Goal: Task Accomplishment & Management: Use online tool/utility

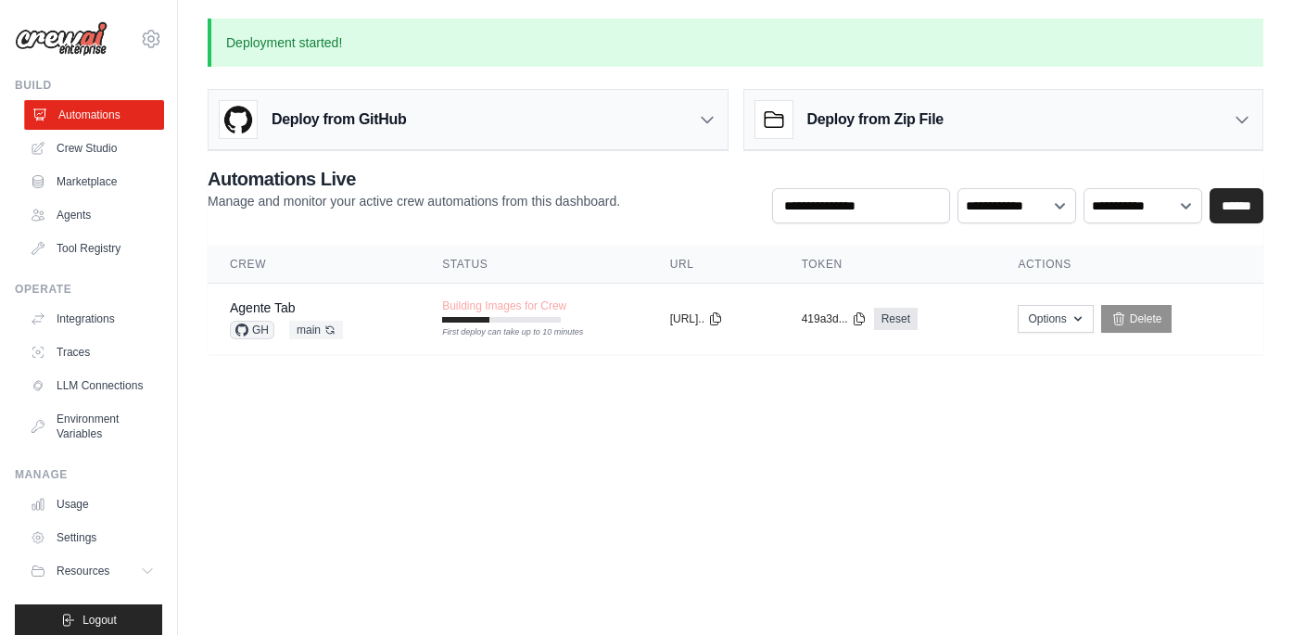
click at [117, 114] on link "Automations" at bounding box center [94, 115] width 140 height 30
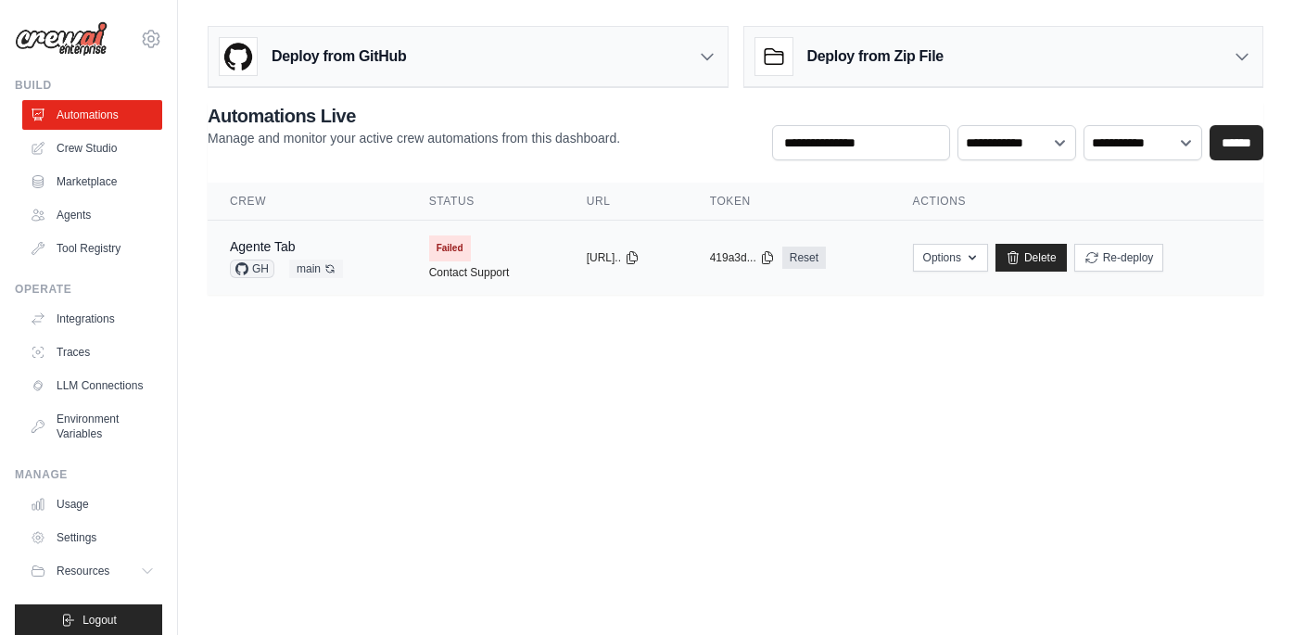
click at [447, 243] on span "Failed" at bounding box center [450, 248] width 42 height 26
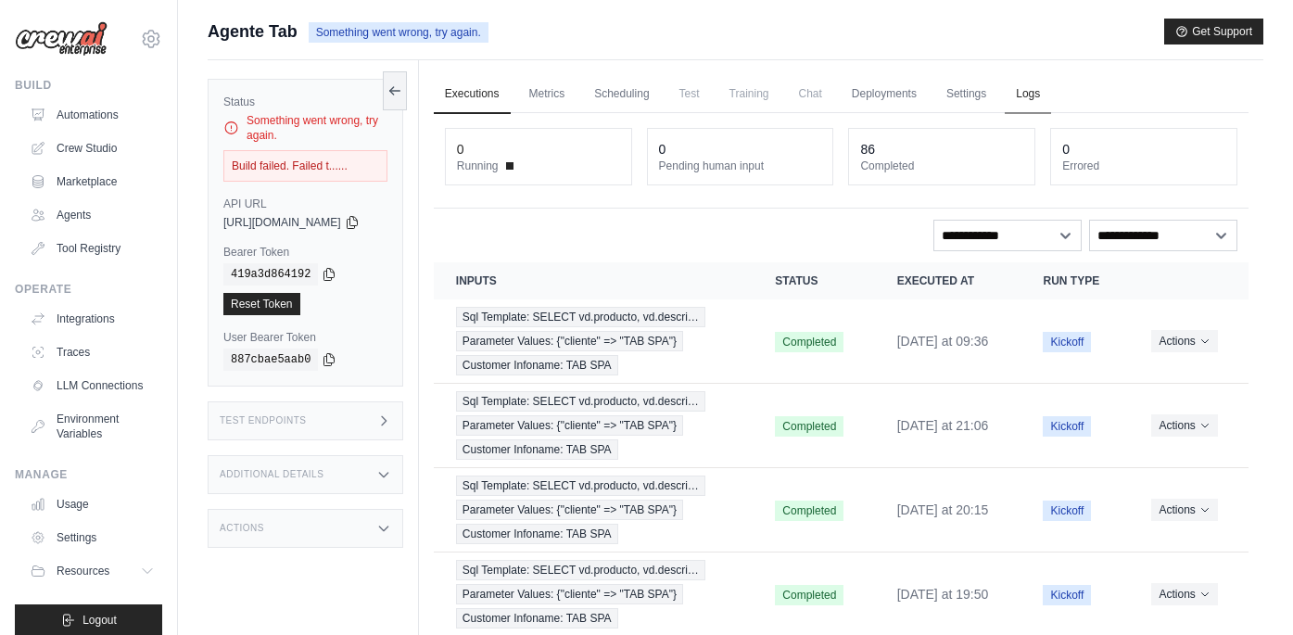
click at [1047, 95] on link "Logs" at bounding box center [1028, 94] width 46 height 39
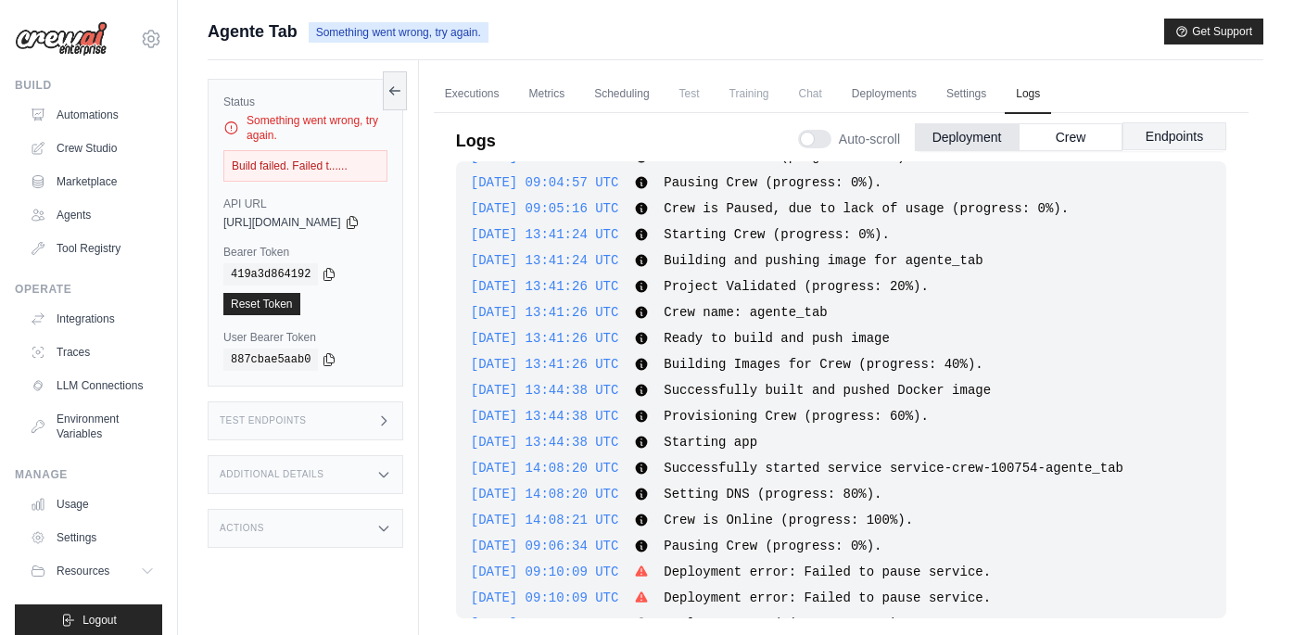
click at [1145, 133] on button "Endpoints" at bounding box center [1175, 136] width 104 height 28
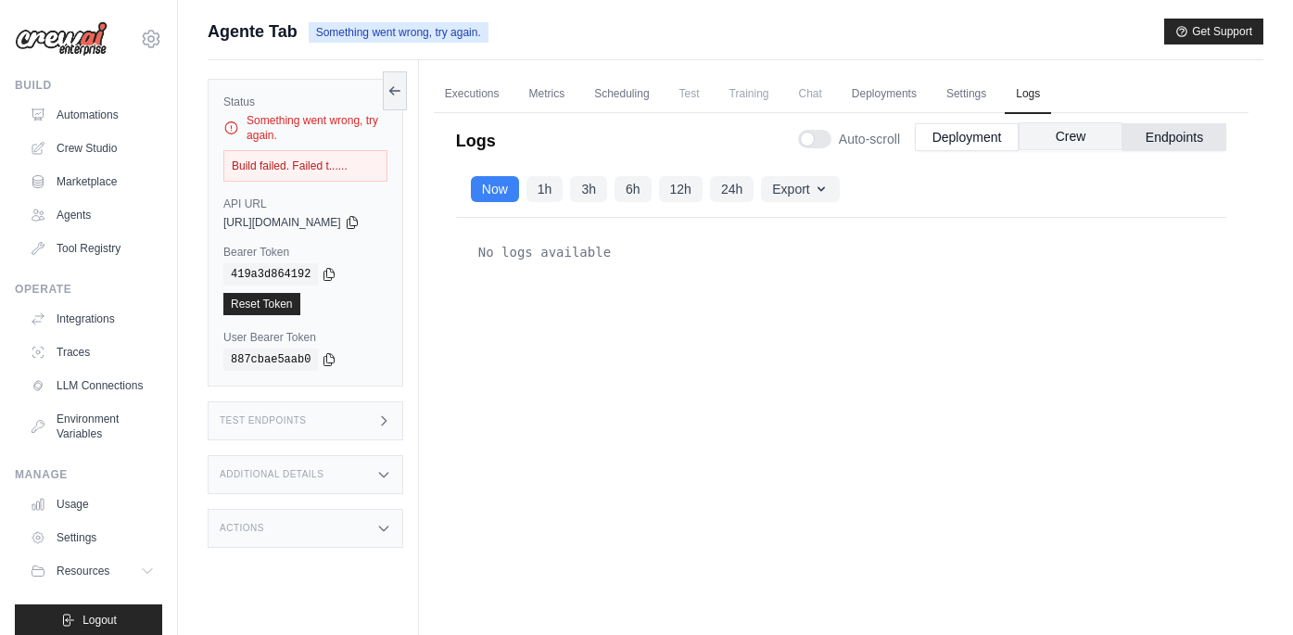
click at [1072, 135] on button "Crew" at bounding box center [1071, 136] width 104 height 28
click at [970, 134] on button "Deployment" at bounding box center [967, 136] width 104 height 28
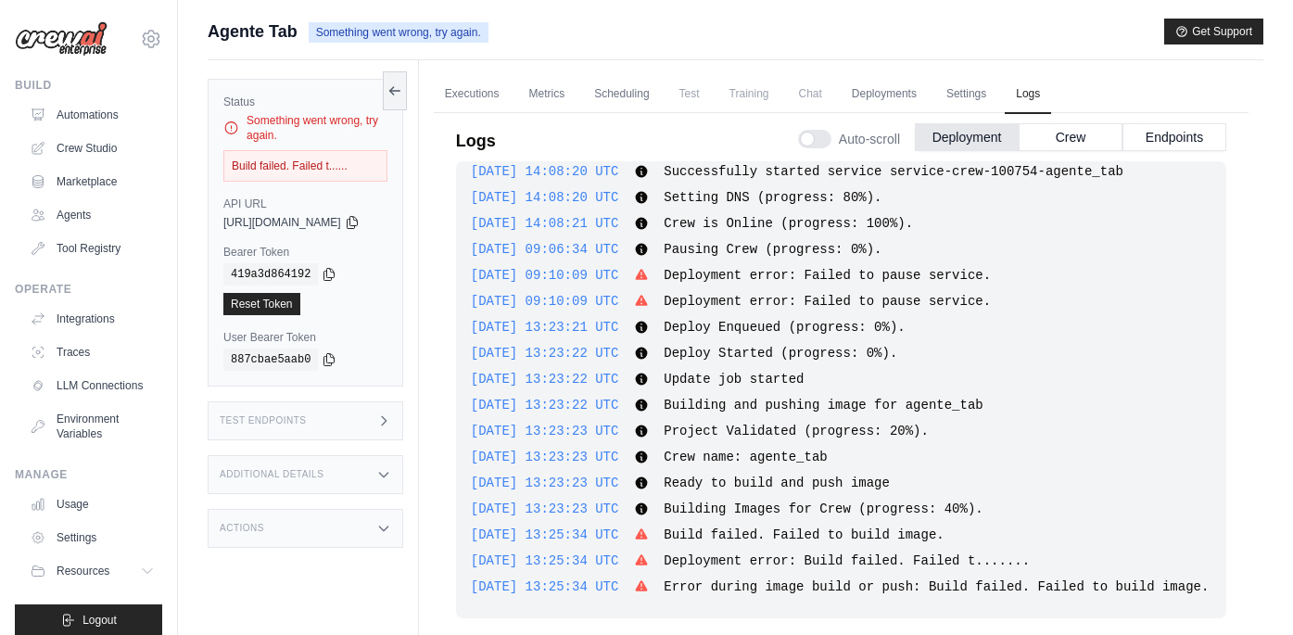
scroll to position [1979, 0]
click at [95, 112] on link "Automations" at bounding box center [94, 115] width 140 height 30
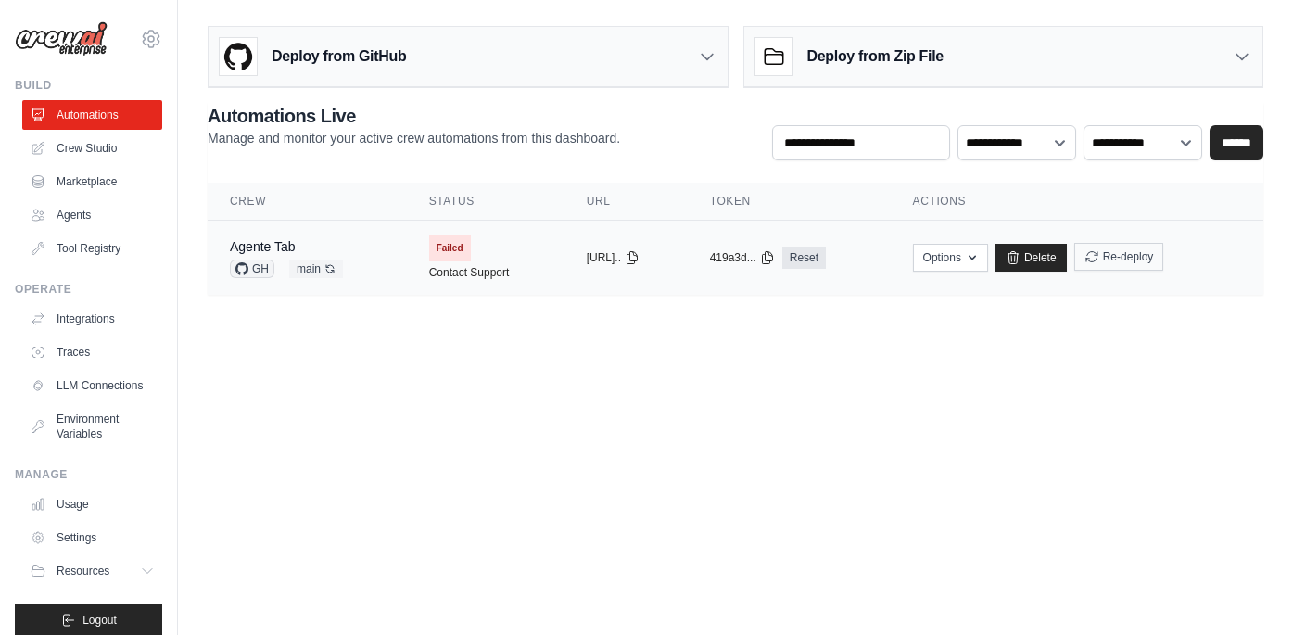
click at [1140, 250] on button "Re-deploy" at bounding box center [1119, 257] width 90 height 28
